Goal: Communication & Community: Answer question/provide support

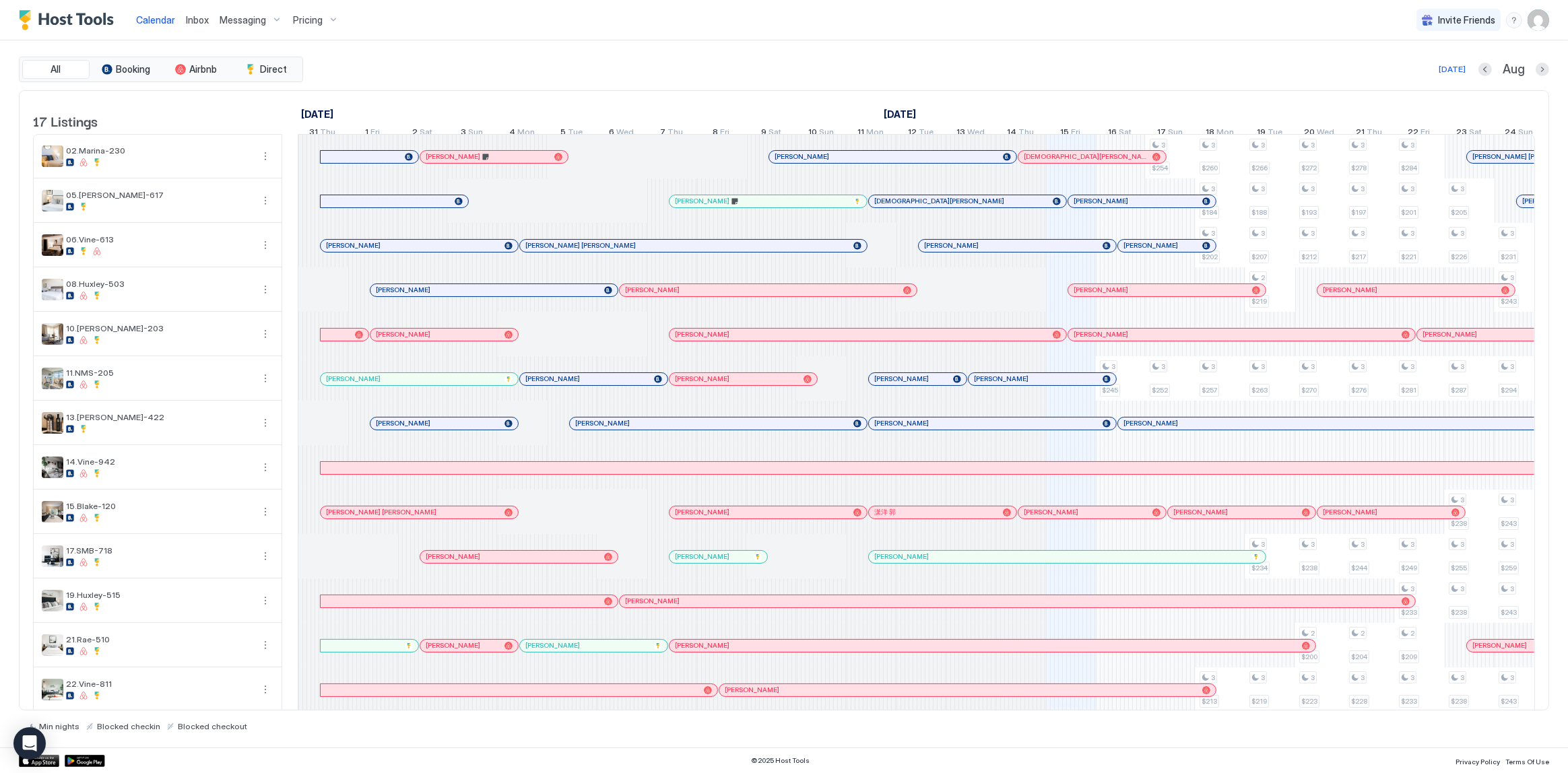
scroll to position [0, 748]
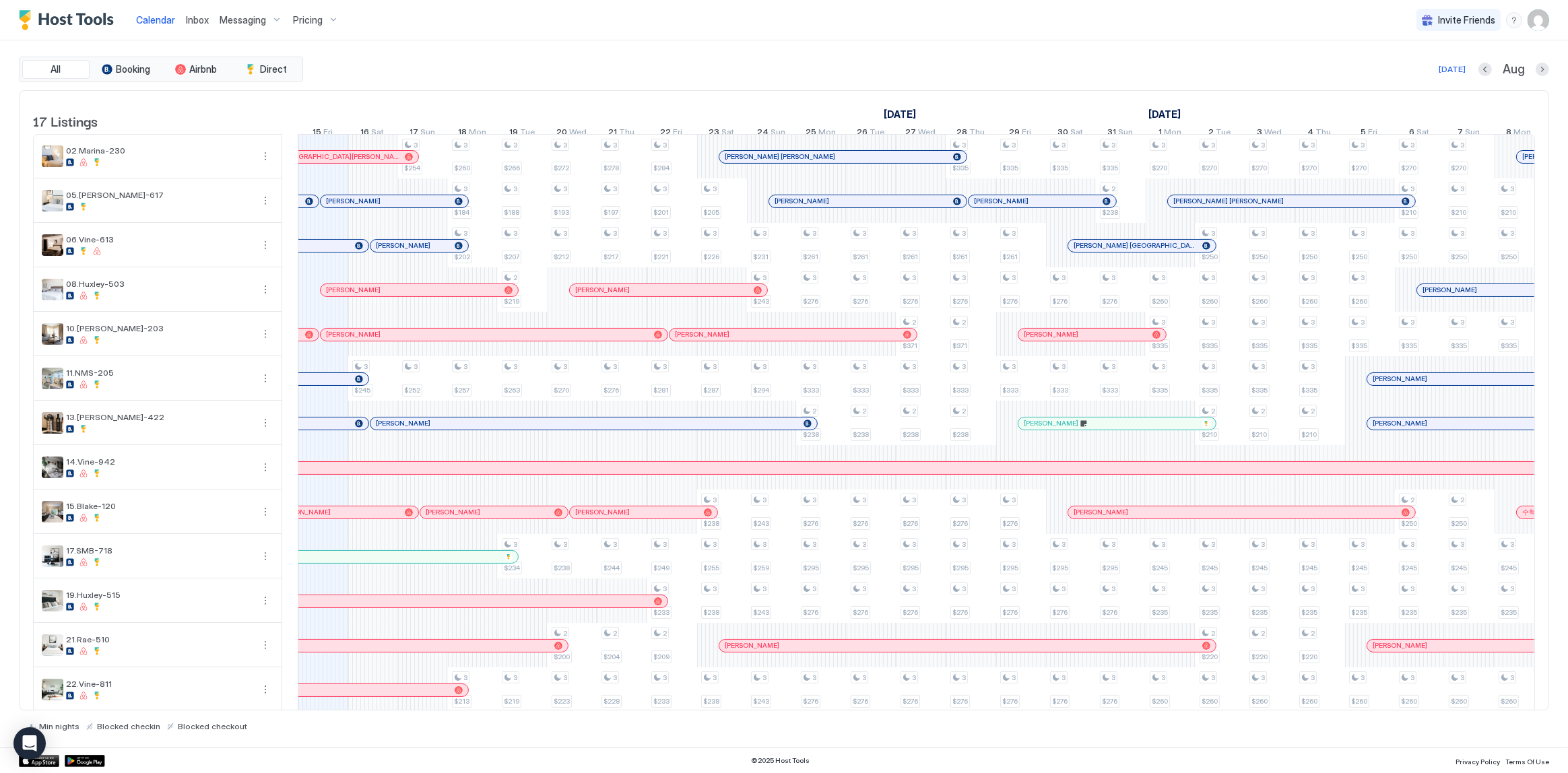
click at [187, 20] on span "Inbox" at bounding box center [197, 20] width 23 height 12
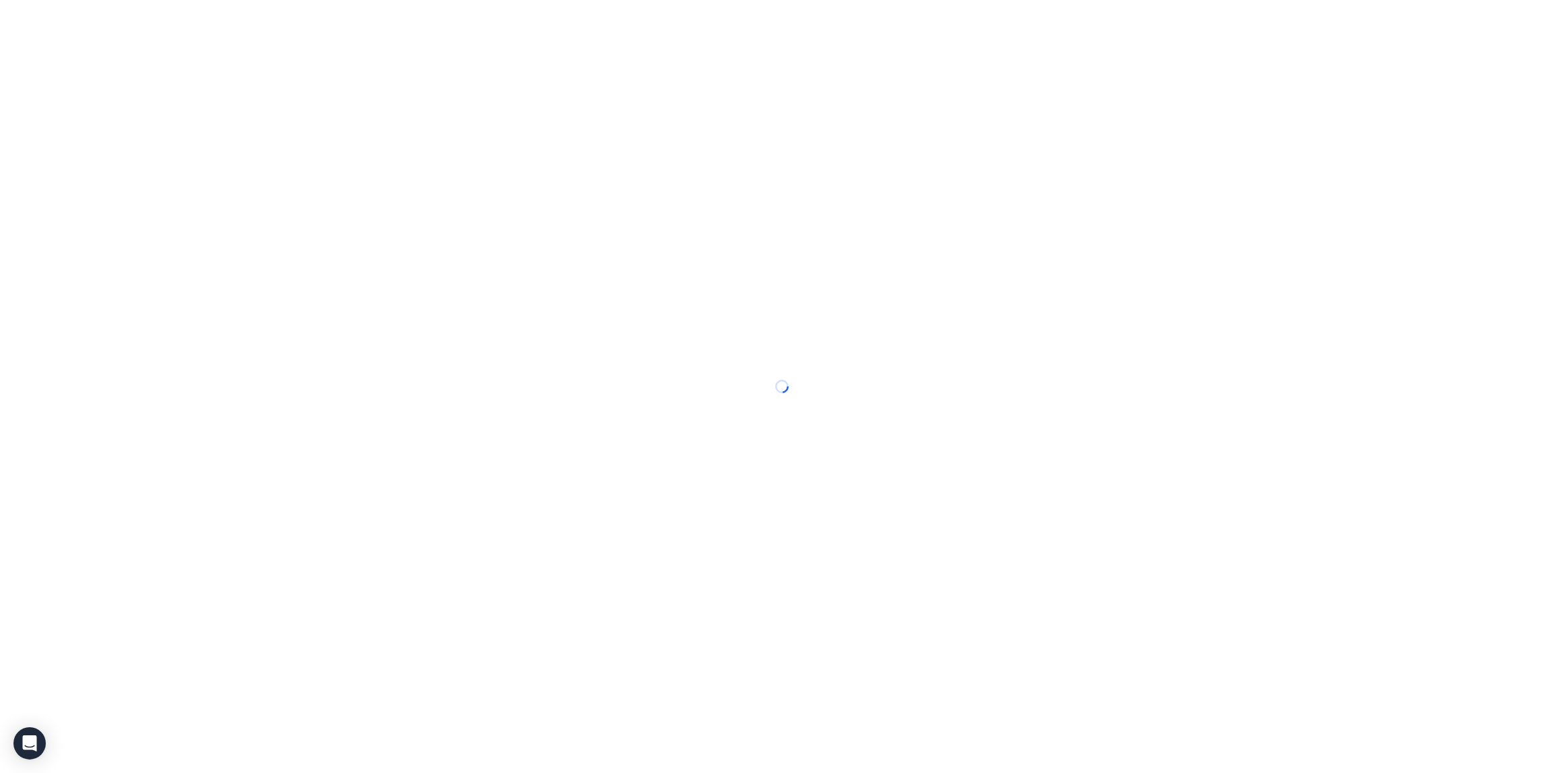
click at [0, 0] on span "Inbox" at bounding box center [0, 0] width 0 height 0
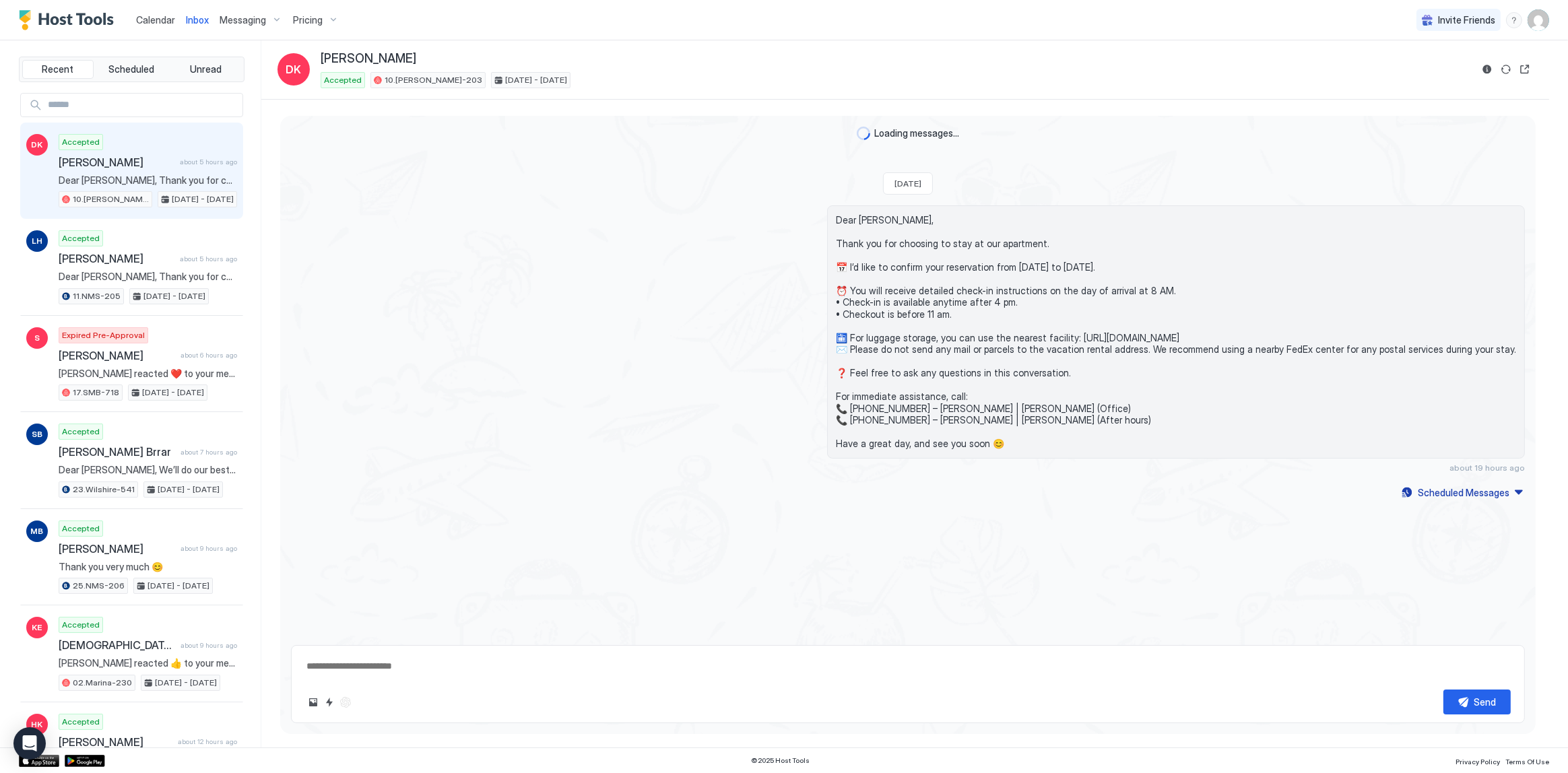
type textarea "*"
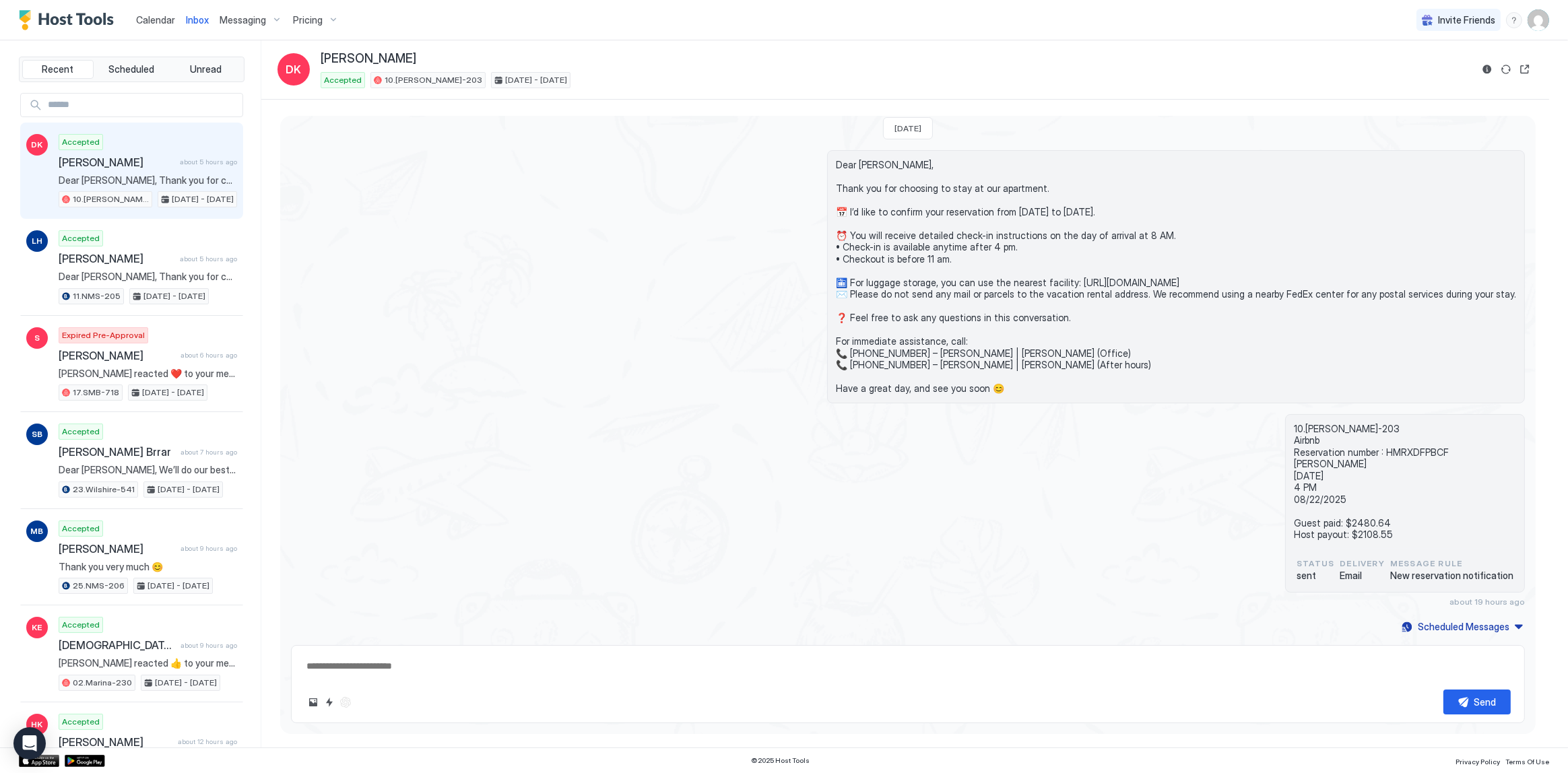
click at [912, 458] on div "10.[PERSON_NAME]-203 Airbnb Reservation number : HMRXDFPBCF [PERSON_NAME] [DATE…" at bounding box center [908, 511] width 1234 height 193
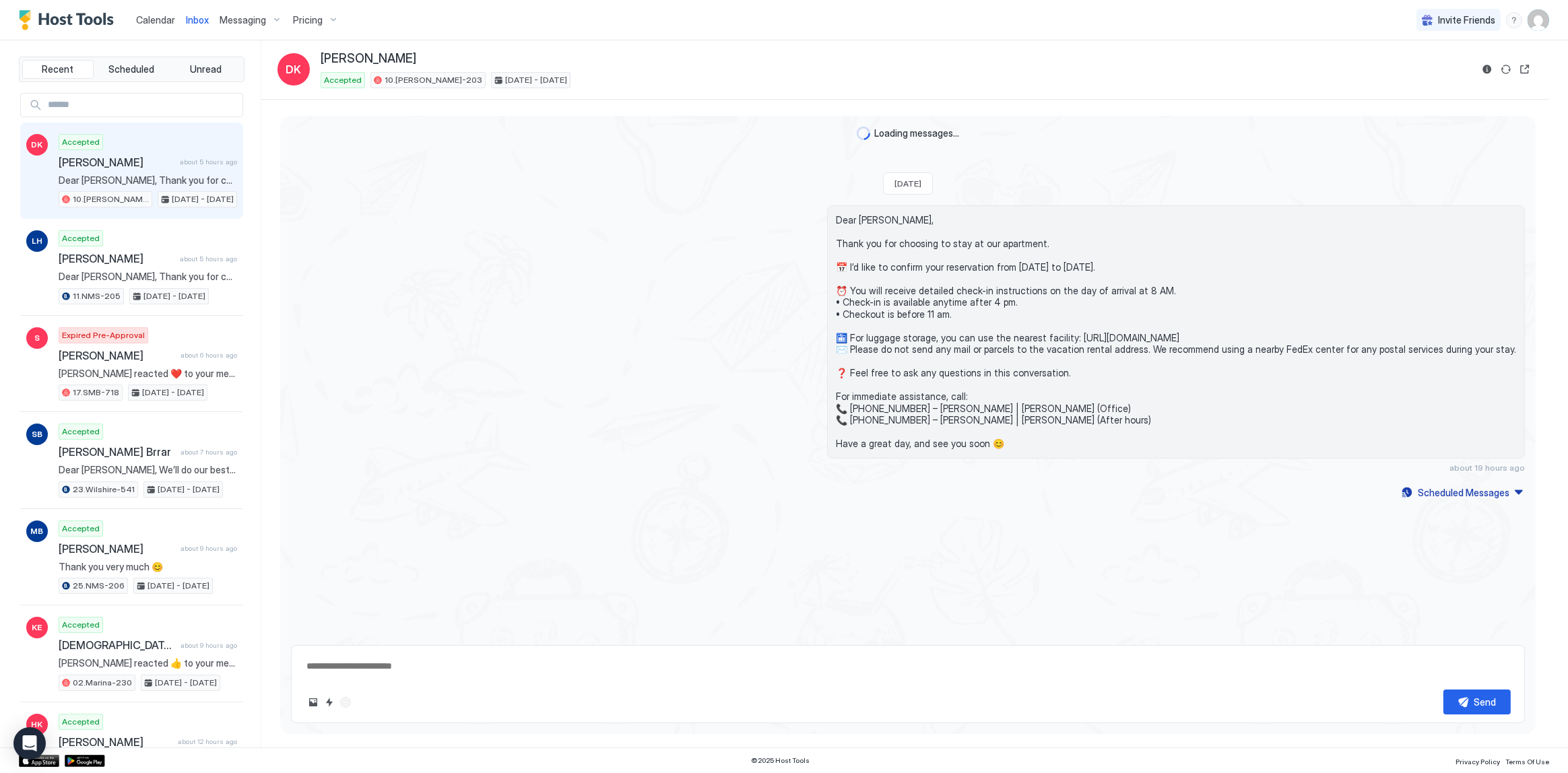
type textarea "*"
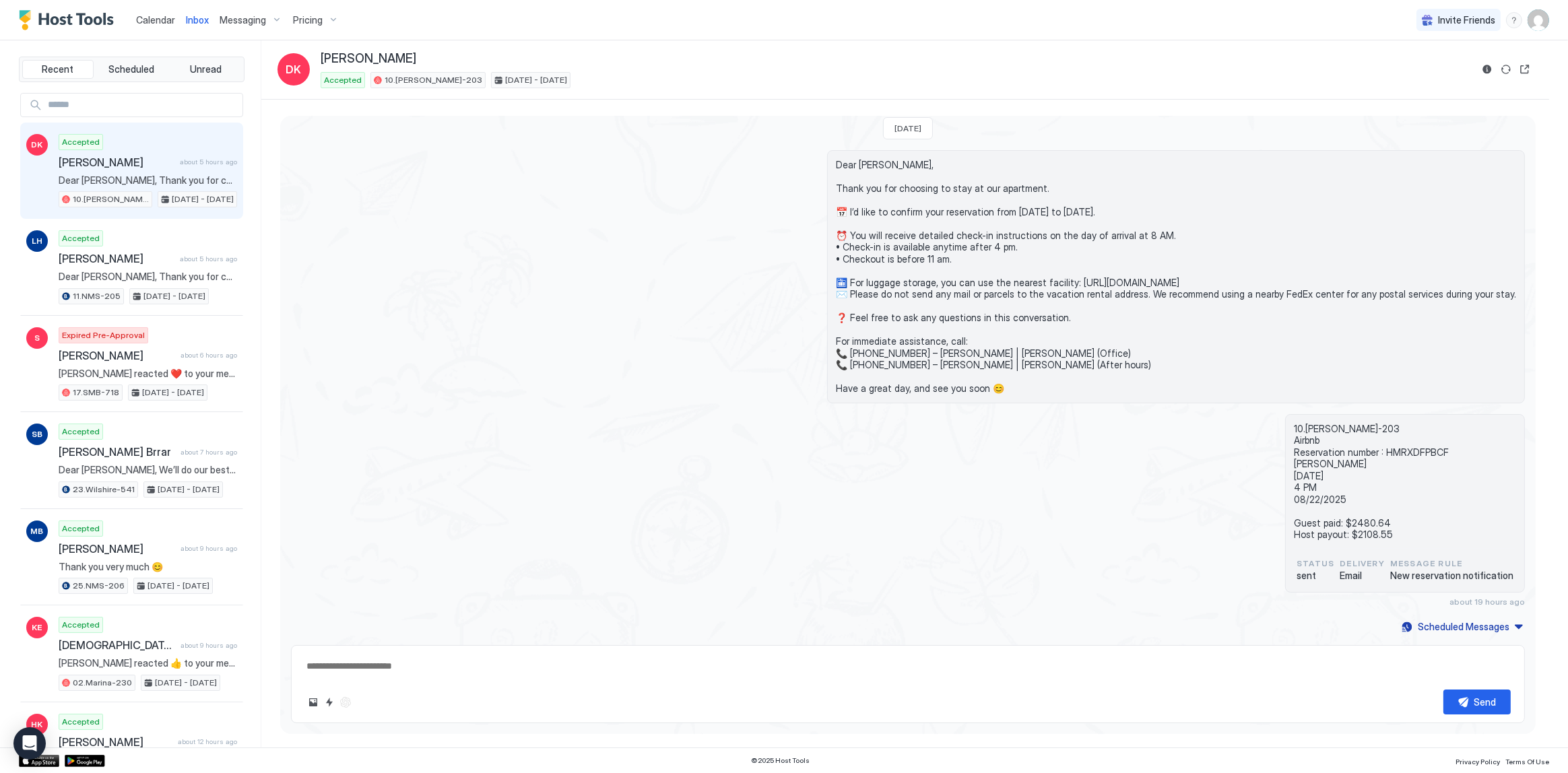
click at [826, 433] on div "10.[PERSON_NAME]-203 Airbnb Reservation number : HMRXDFPBCF [PERSON_NAME] [DATE…" at bounding box center [908, 511] width 1234 height 193
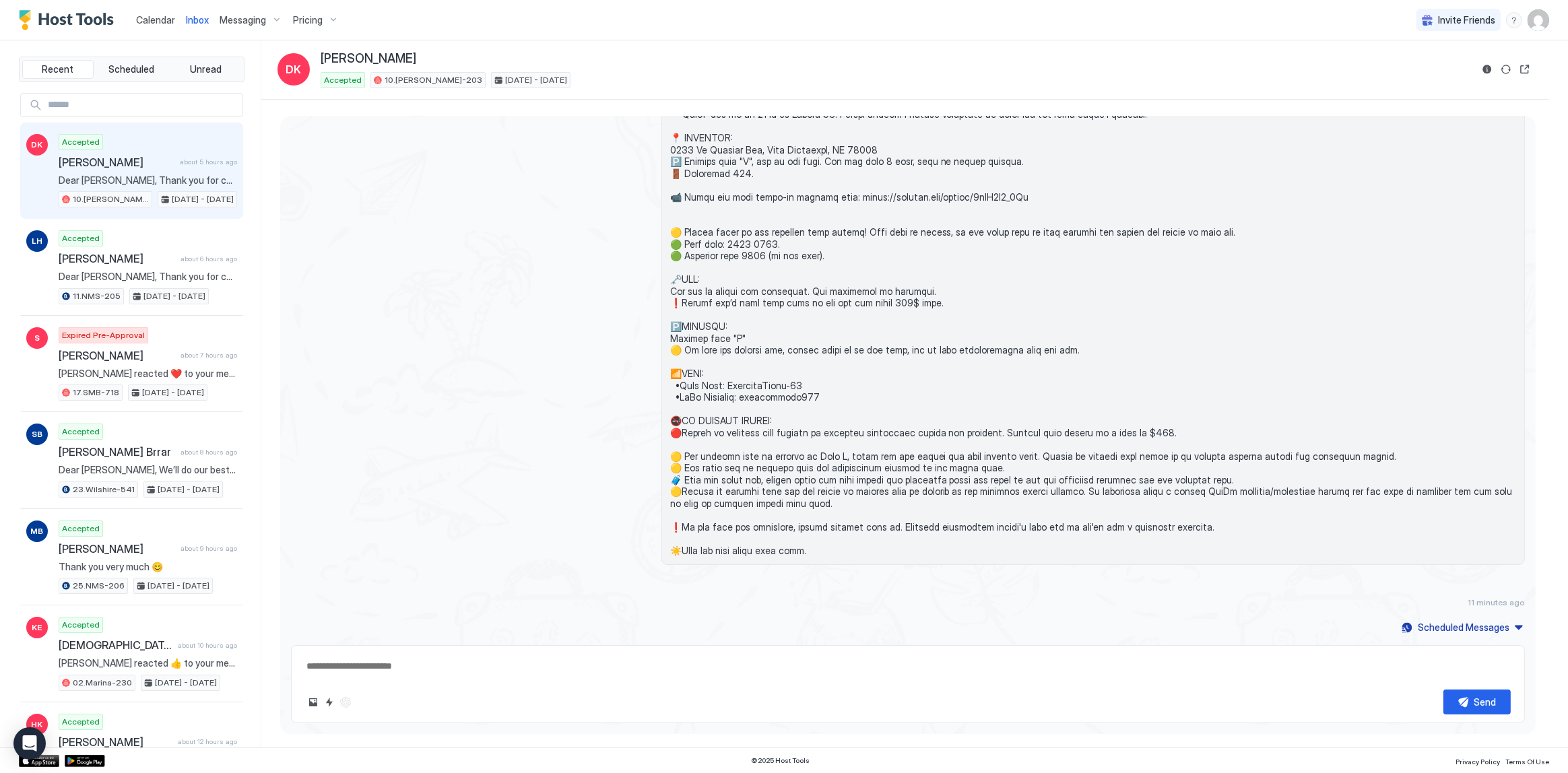
click at [506, 176] on div at bounding box center [908, 296] width 1234 height 536
click at [149, 13] on link "Calendar" at bounding box center [155, 20] width 39 height 14
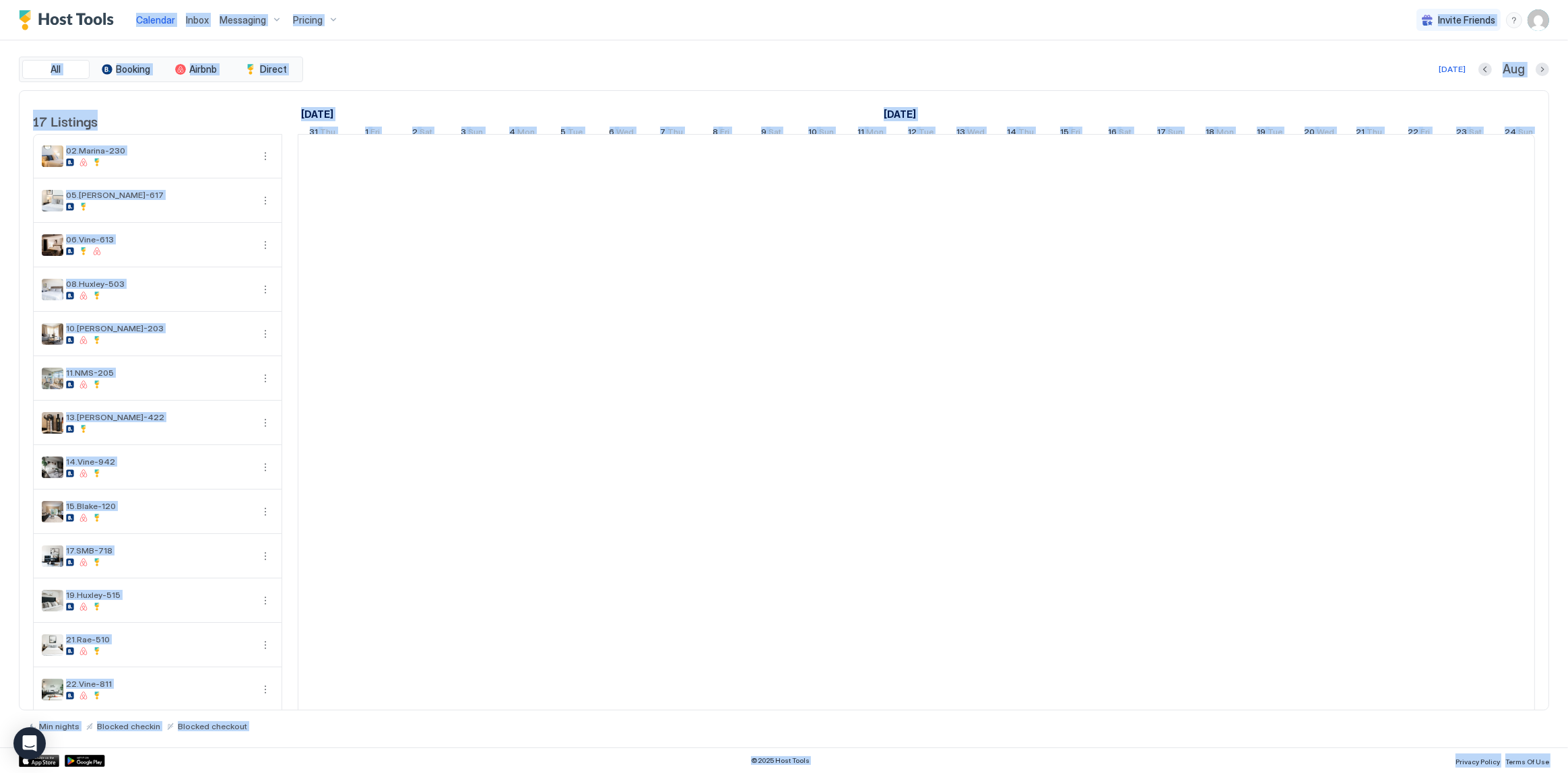
scroll to position [0, 748]
click at [166, 15] on span "Calendar" at bounding box center [155, 20] width 39 height 12
click at [191, 15] on span "Inbox" at bounding box center [197, 20] width 23 height 12
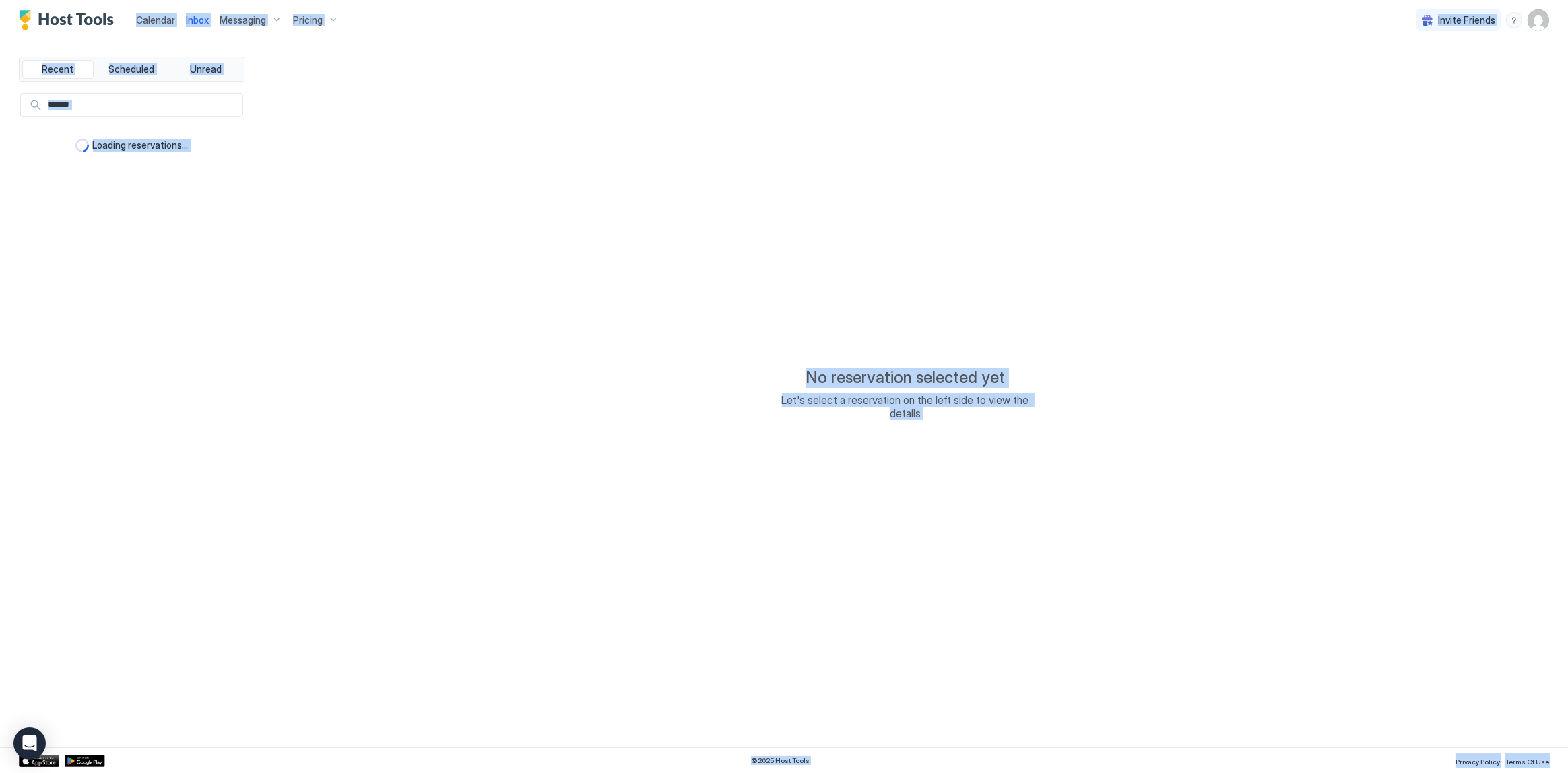
click at [666, 51] on div "No reservation selected yet Let's select a reservation on the left side to view…" at bounding box center [905, 394] width 1288 height 707
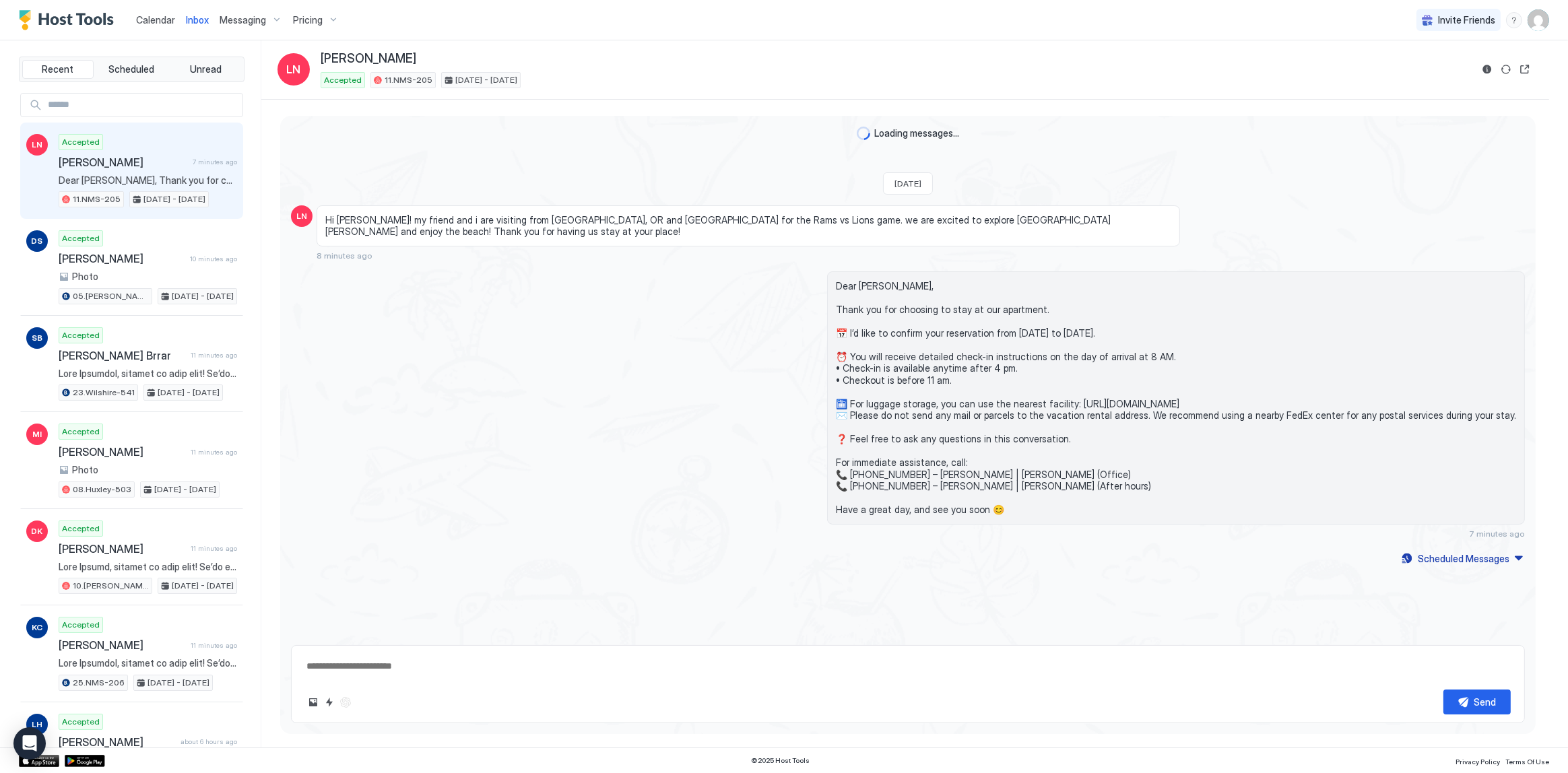
click at [227, 155] on div "Lauren Norris 7 minutes ago" at bounding box center [147, 162] width 178 height 14
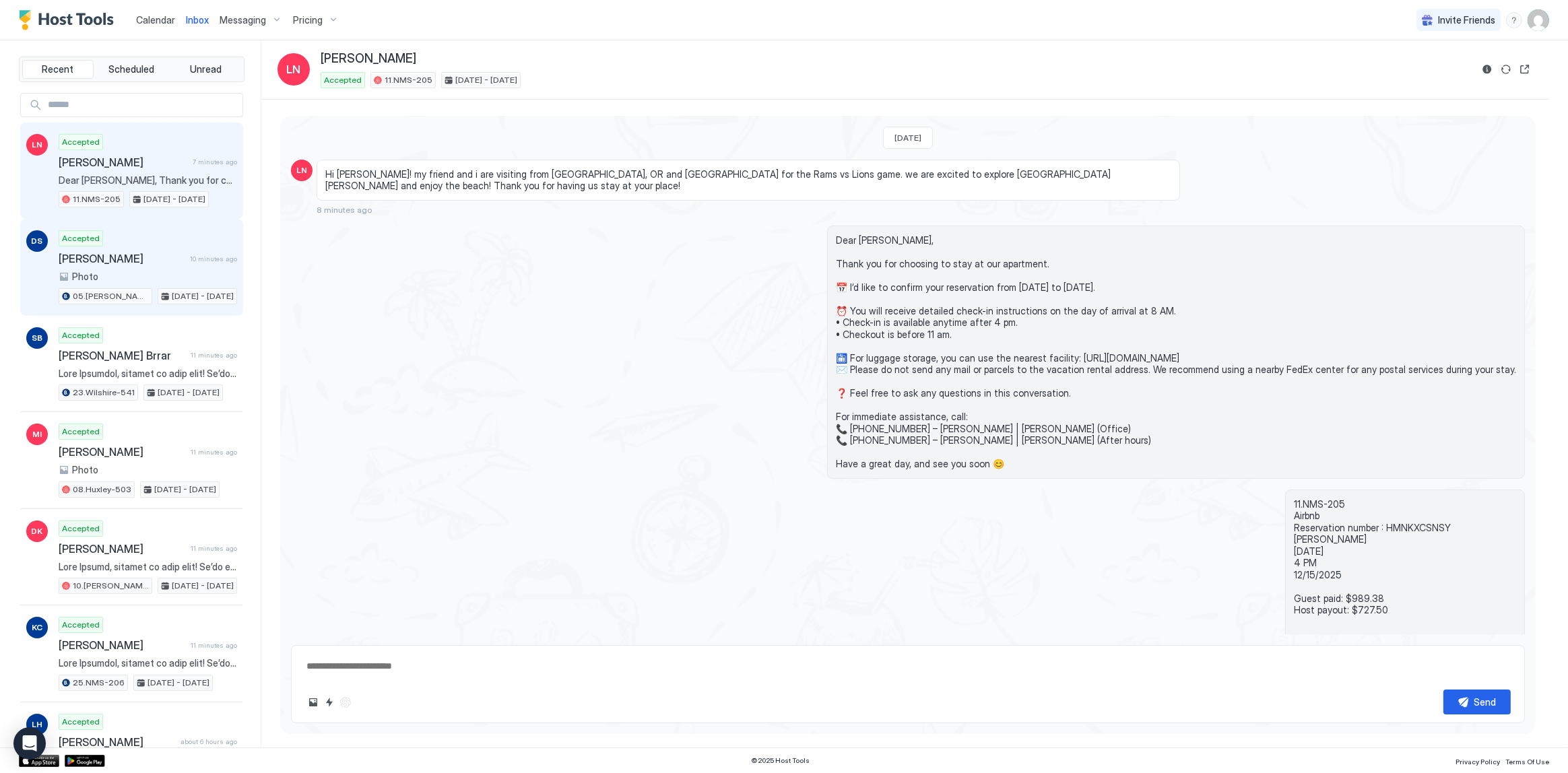
click at [176, 277] on div "Photo" at bounding box center [147, 277] width 178 height 12
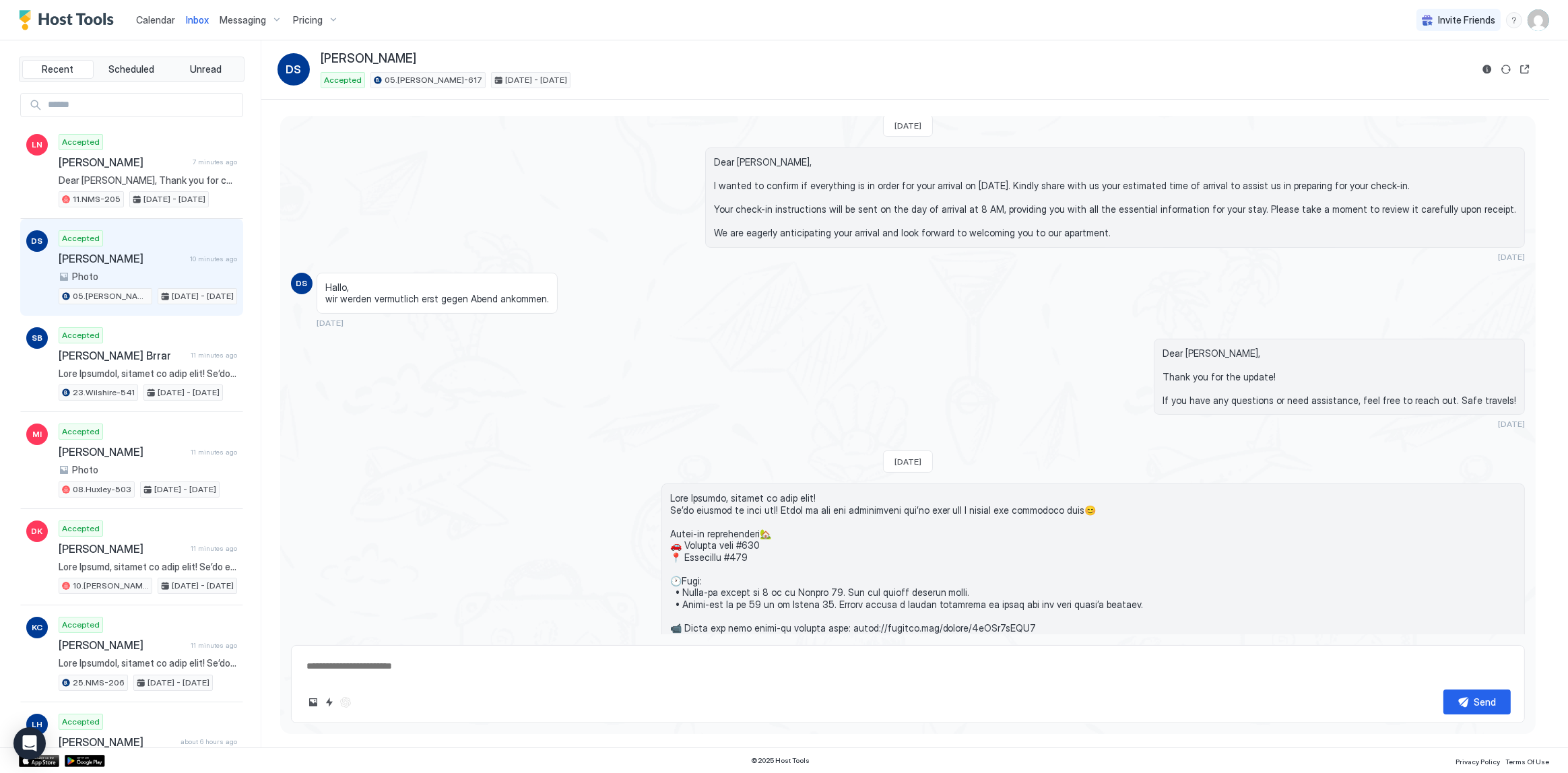
scroll to position [207, 0]
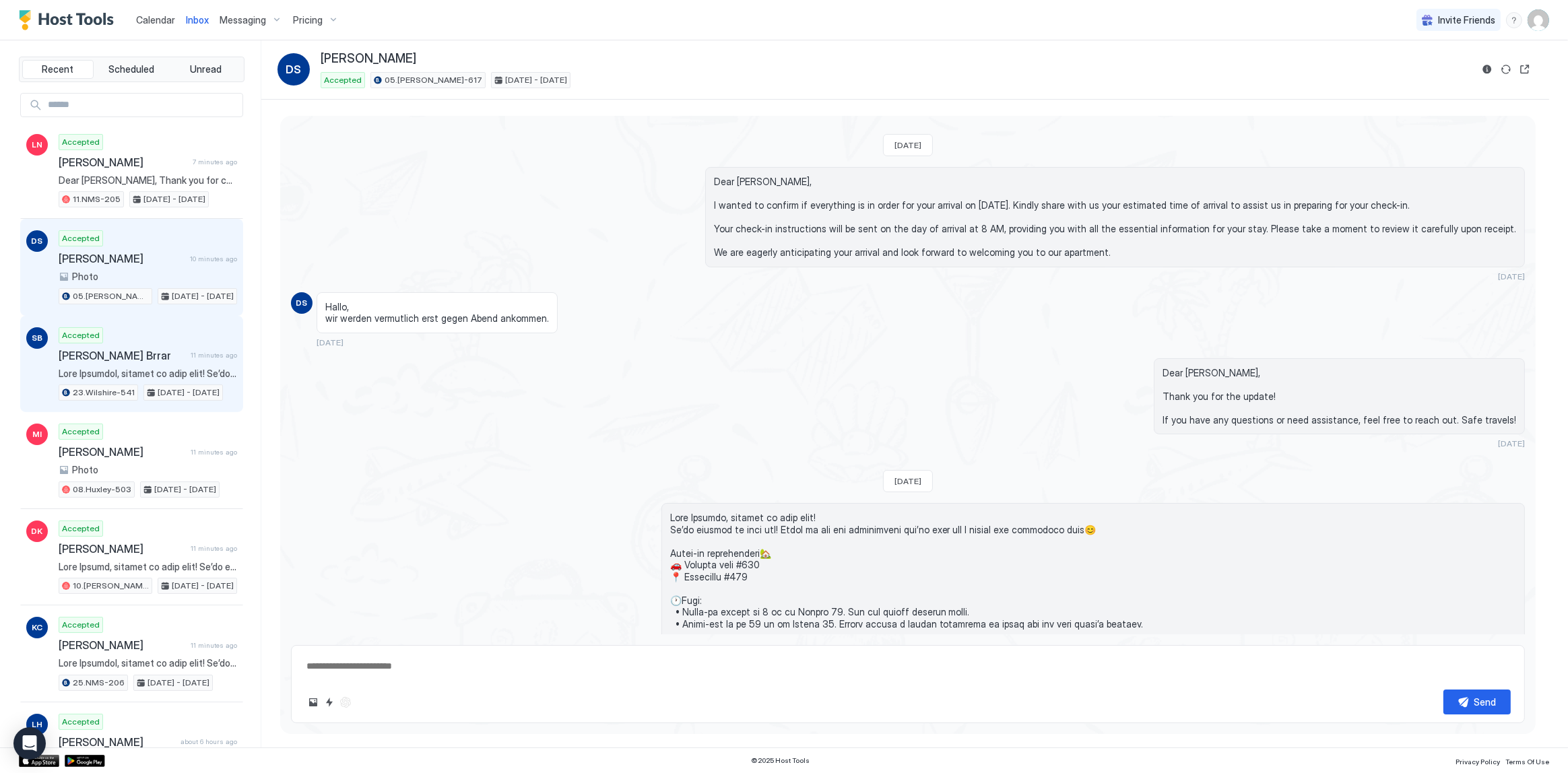
click at [173, 349] on span "[PERSON_NAME] Brrar" at bounding box center [121, 356] width 126 height 14
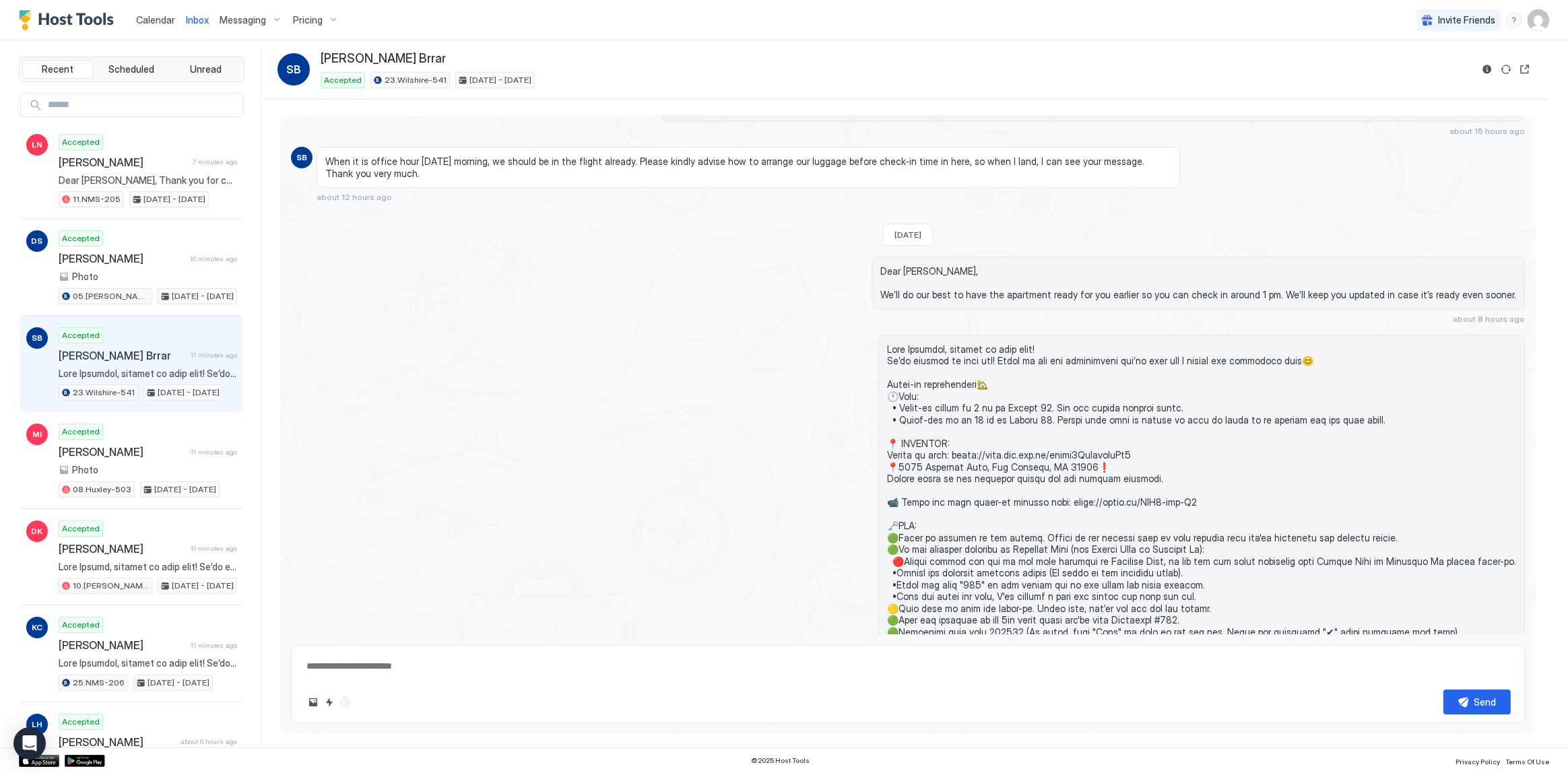
scroll to position [551, 0]
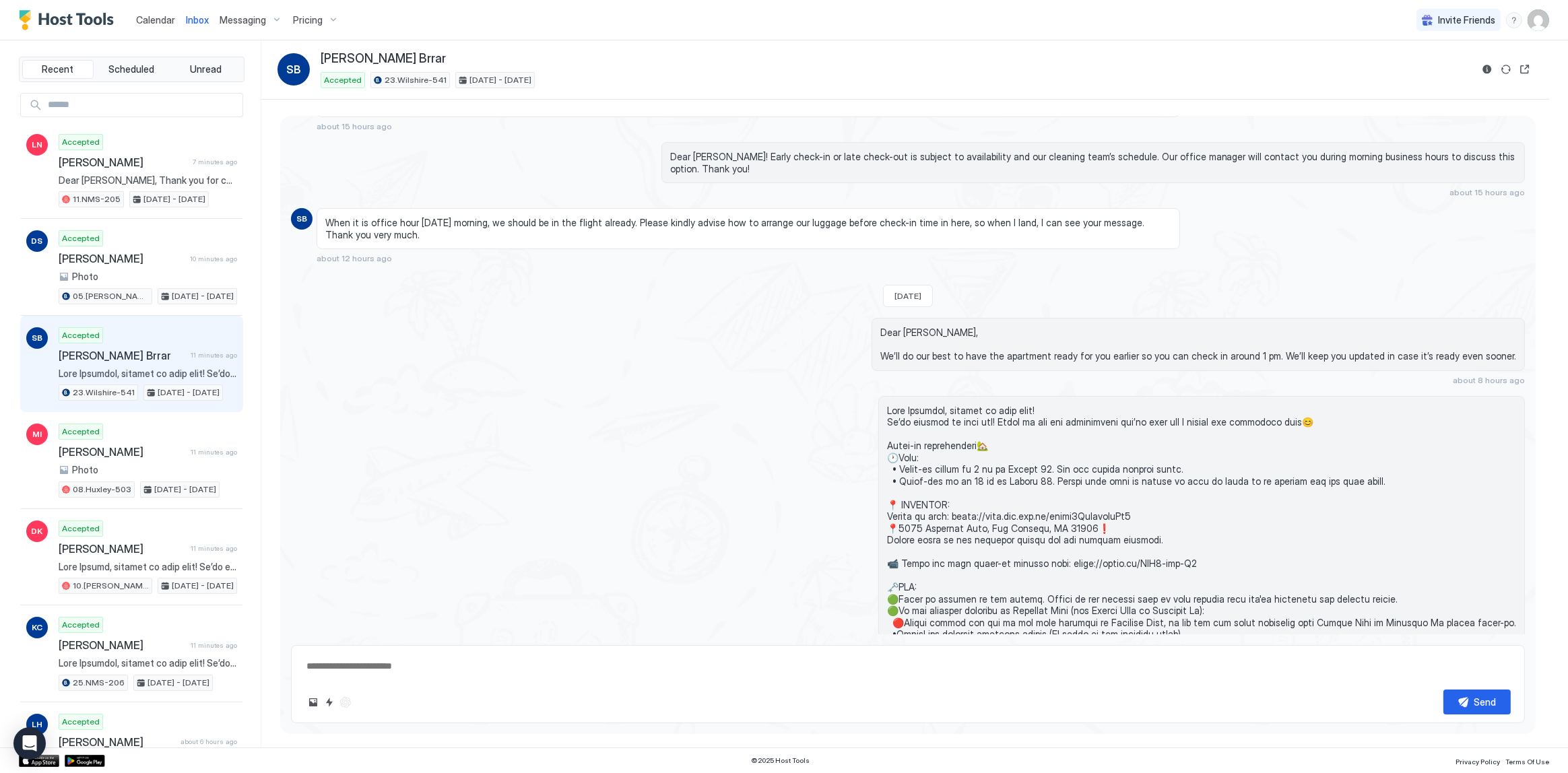
click at [780, 212] on div "When it is office hour tomorrow morning, we should be in the flight already. Pl…" at bounding box center [748, 228] width 863 height 41
click at [769, 228] on span "When it is office hour tomorrow morning, we should be in the flight already. Pl…" at bounding box center [748, 229] width 846 height 24
click at [767, 223] on span "When it is office hour tomorrow morning, we should be in the flight already. Pl…" at bounding box center [748, 229] width 846 height 24
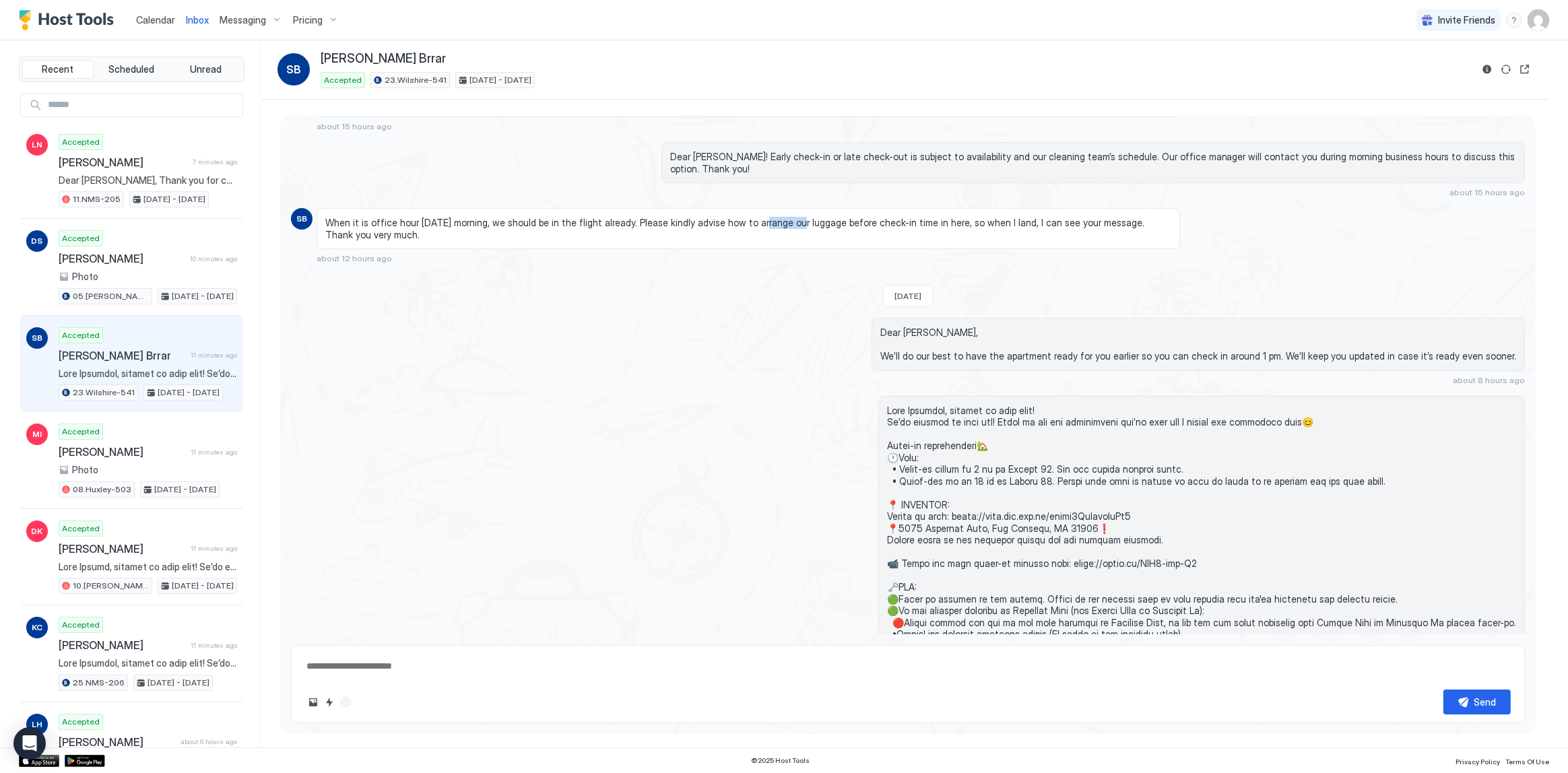
click at [767, 223] on span "When it is office hour tomorrow morning, we should be in the flight already. Pl…" at bounding box center [748, 229] width 846 height 24
click at [759, 258] on div "When it is office hour tomorrow morning, we should be in the flight already. Pl…" at bounding box center [748, 236] width 863 height 56
click at [134, 372] on span at bounding box center [147, 374] width 178 height 12
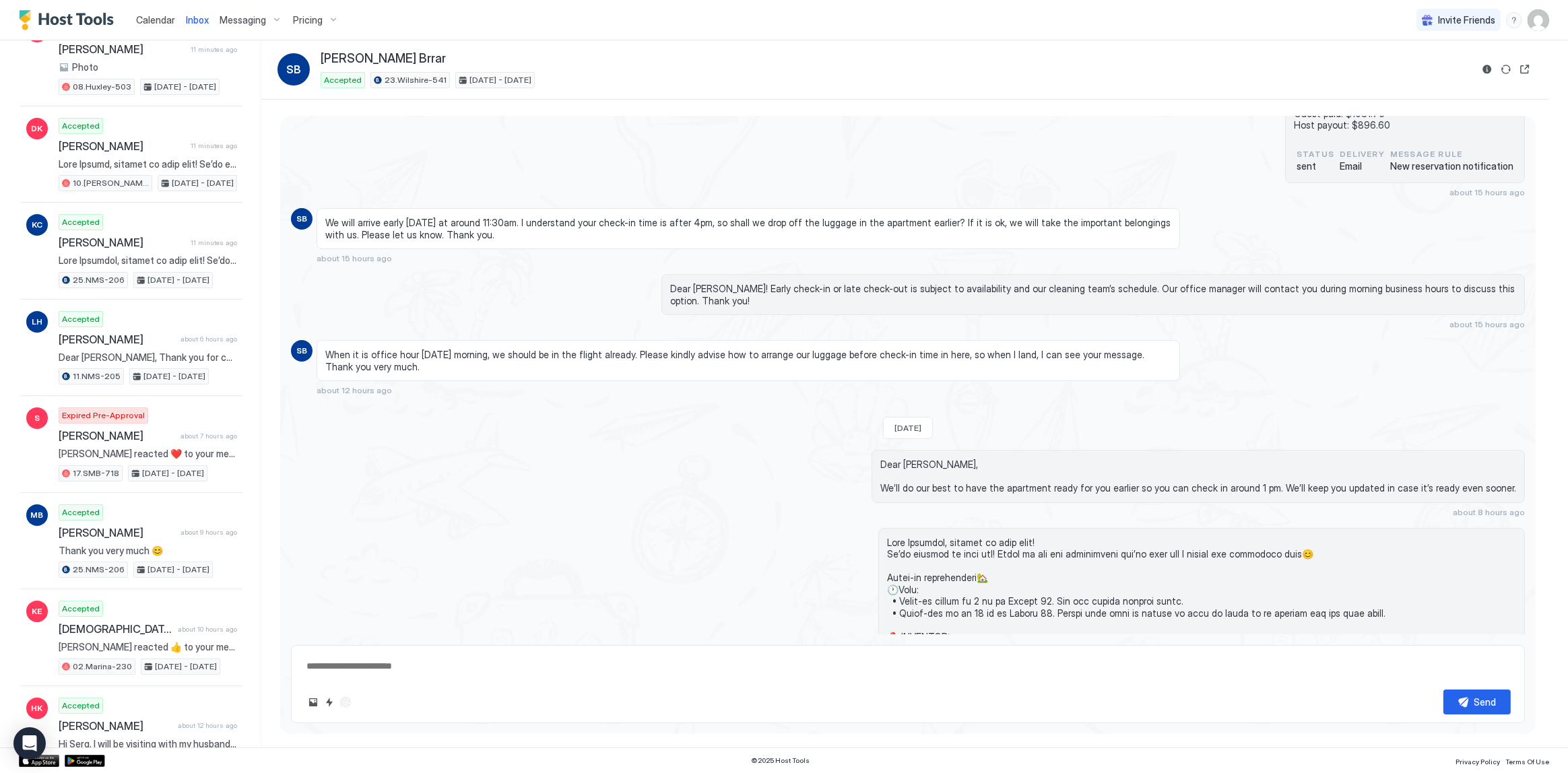
scroll to position [0, 0]
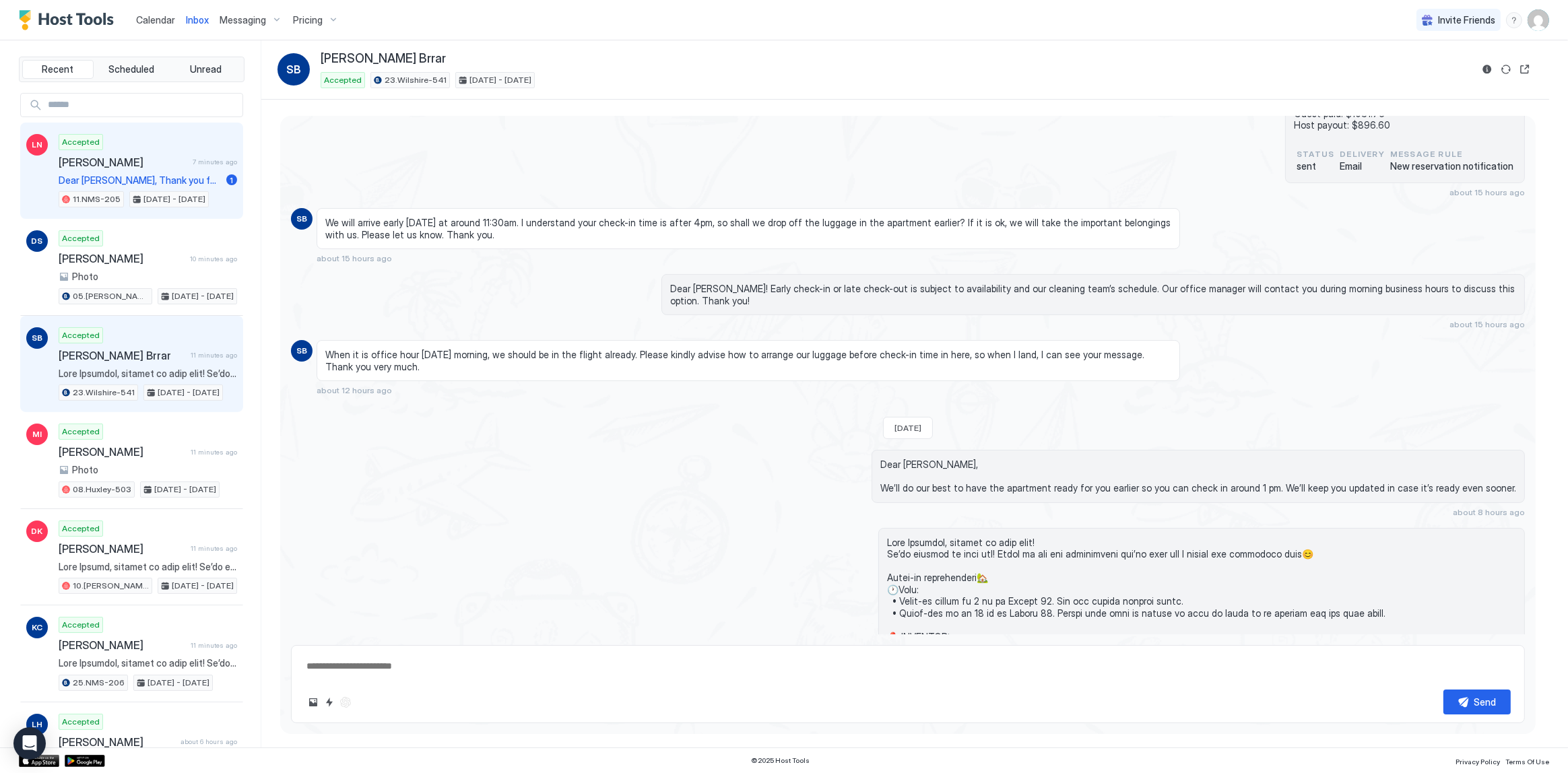
click at [114, 181] on span "Dear Lauren, Thank you for choosing to stay at our apartment. 📅 I’d like to con…" at bounding box center [139, 180] width 162 height 12
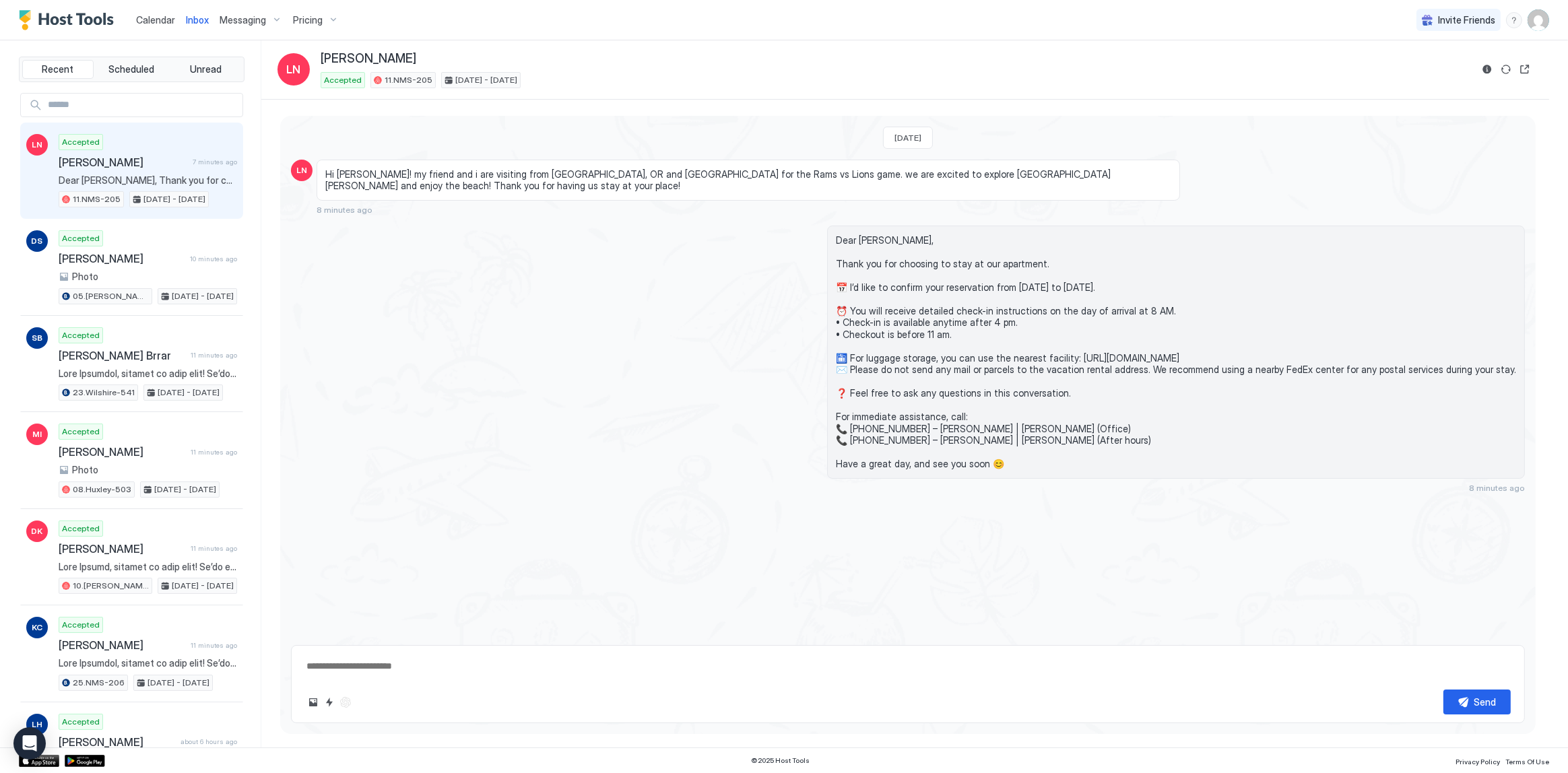
scroll to position [64, 0]
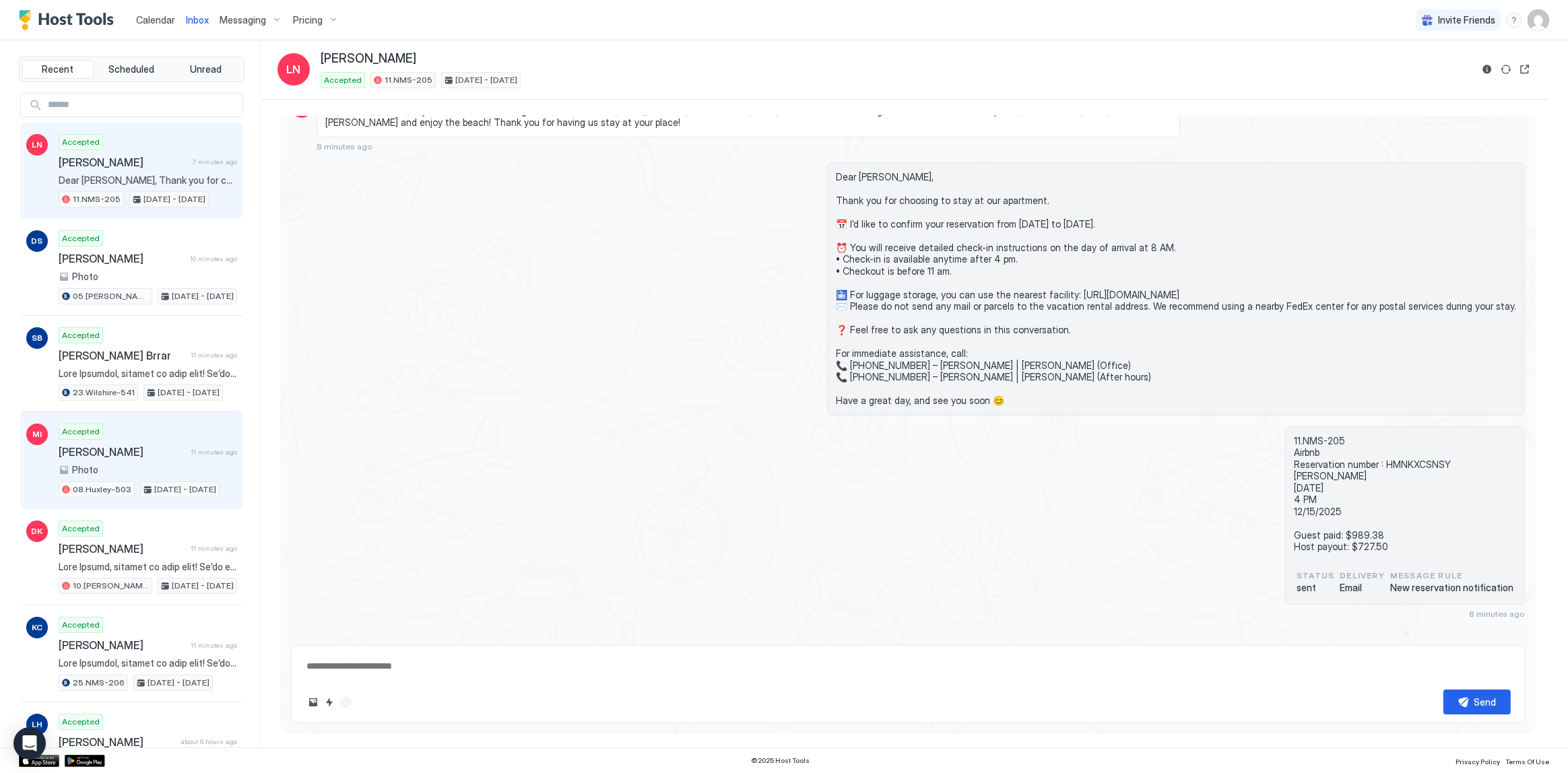
click at [210, 438] on div "Accepted Maria Iriondo 11 minutes ago Photo 08.Huxley-503 Aug 15 - 19, 2025" at bounding box center [147, 461] width 178 height 74
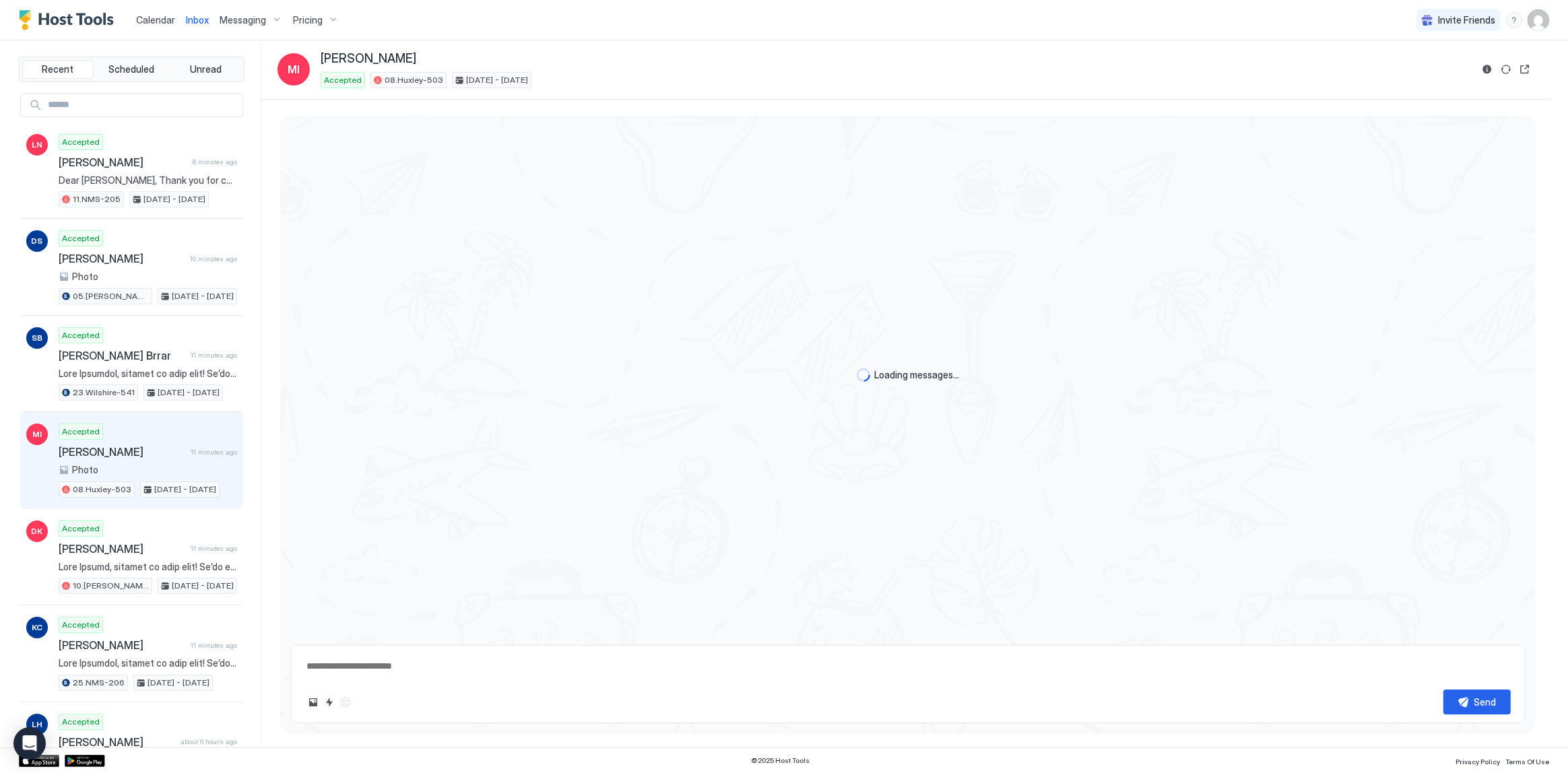
type textarea "*"
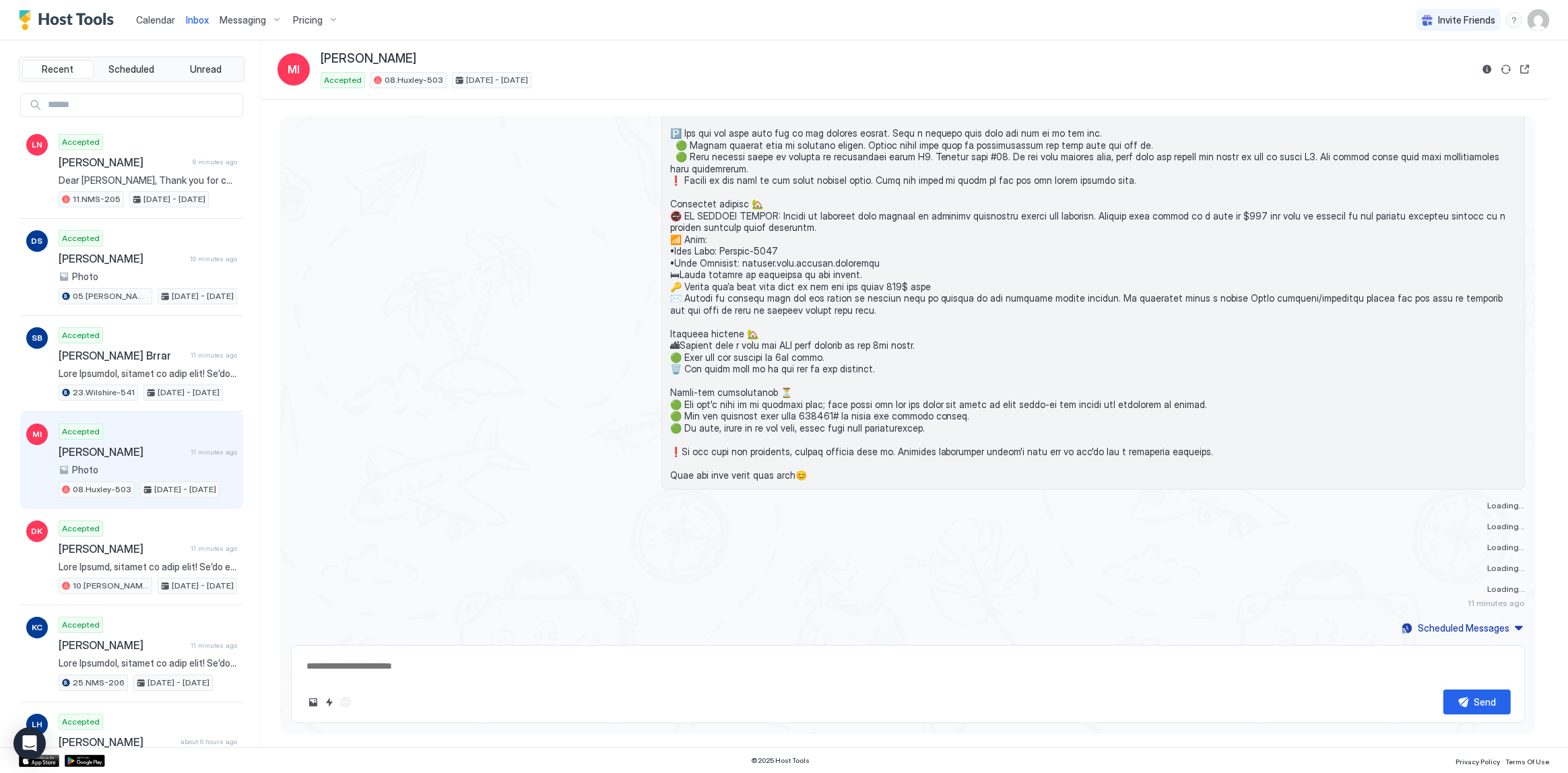
click at [774, 454] on span at bounding box center [1093, 163] width 846 height 637
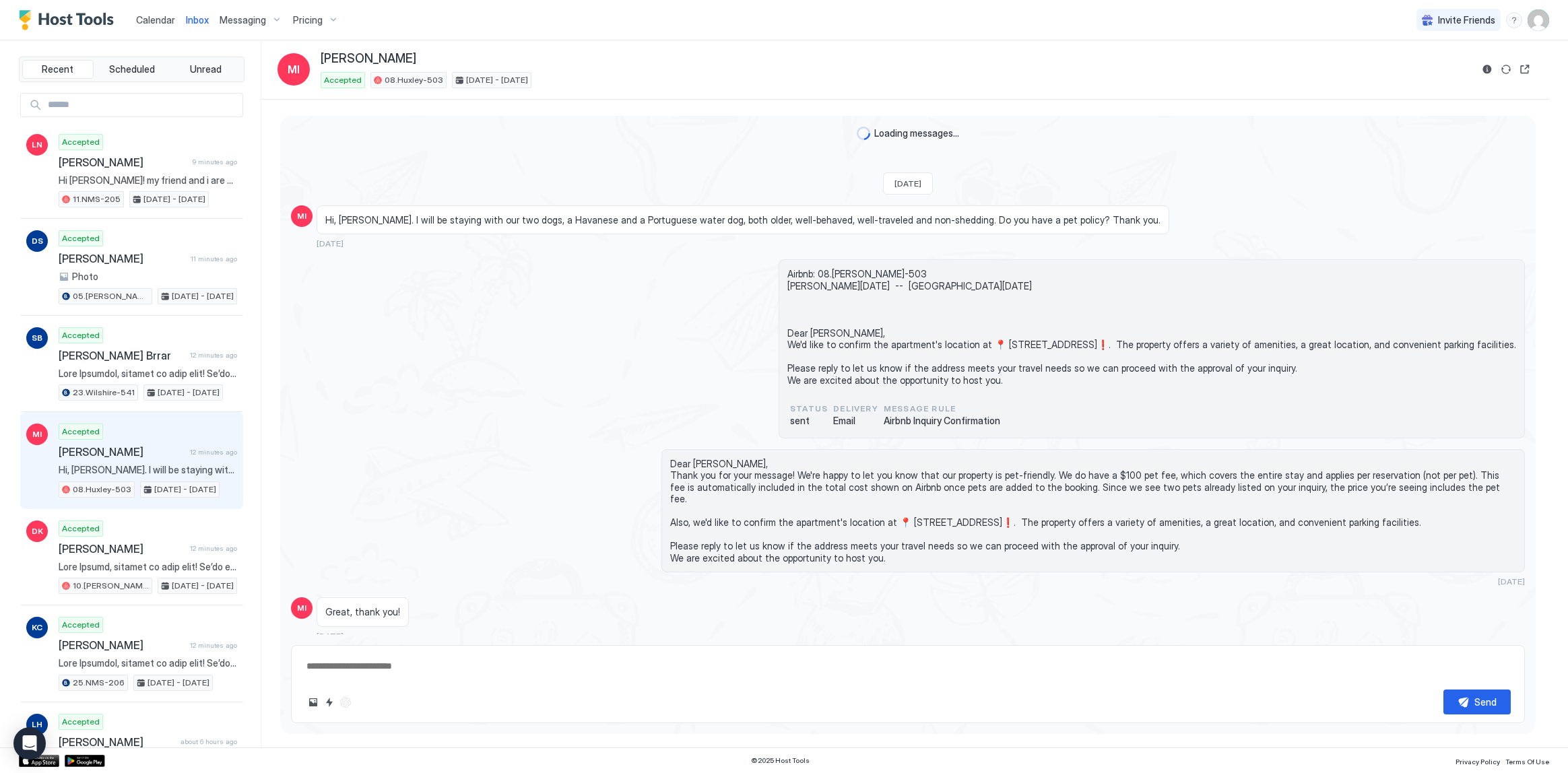
type textarea "*"
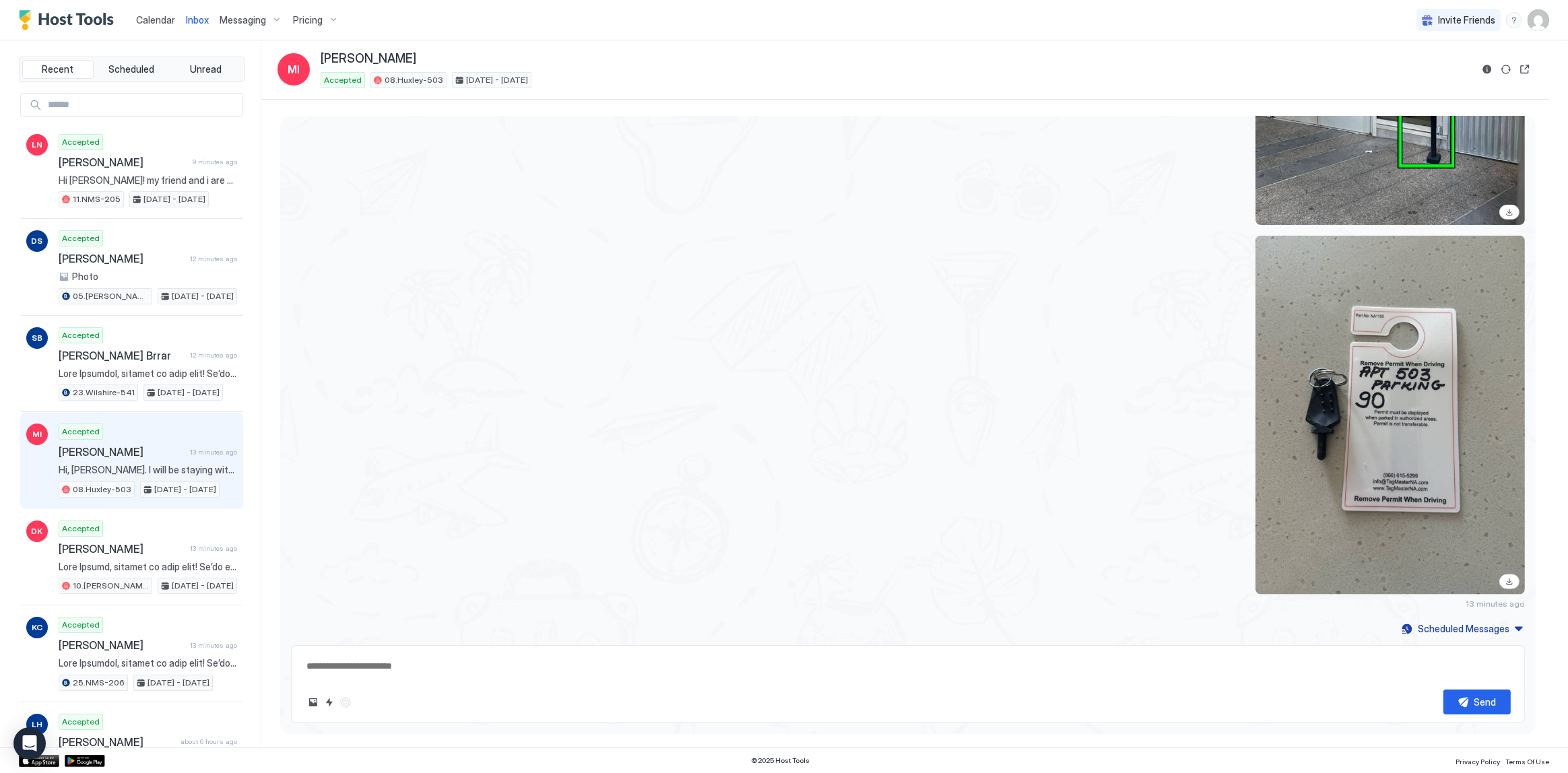
drag, startPoint x: 716, startPoint y: 373, endPoint x: 404, endPoint y: 166, distance: 374.4
click at [714, 372] on div at bounding box center [1093, 415] width 863 height 359
click at [134, 20] on div "Calendar" at bounding box center [155, 19] width 50 height 25
